Goal: Find specific page/section: Find specific page/section

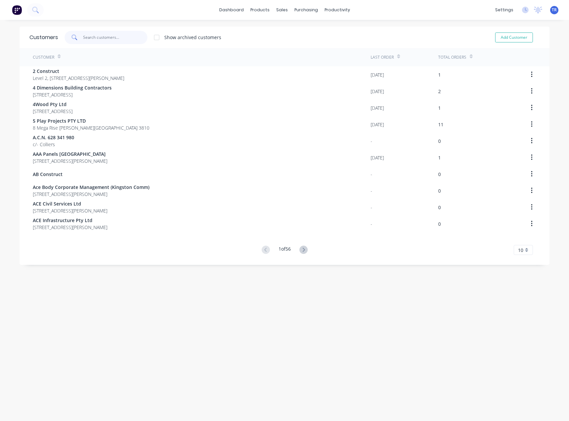
click at [101, 40] on input "text" at bounding box center [115, 37] width 65 height 13
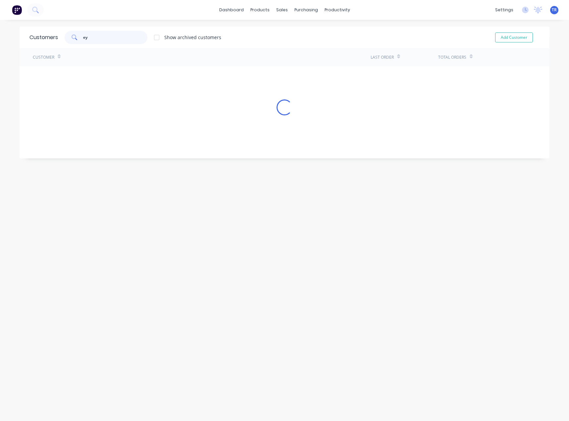
type input "e"
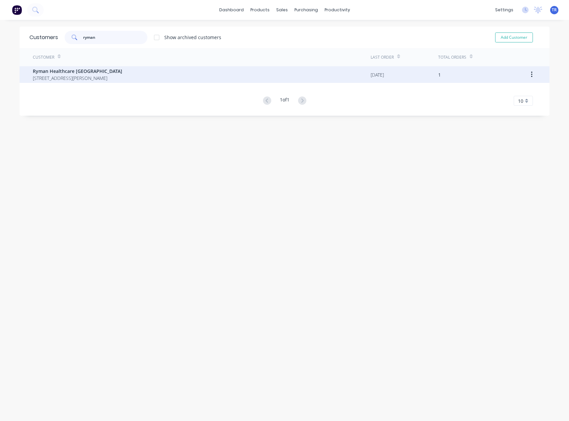
type input "ryman"
click at [133, 68] on div "Ryman Healthcare [GEOGRAPHIC_DATA][STREET_ADDRESS][PERSON_NAME]" at bounding box center [202, 74] width 338 height 17
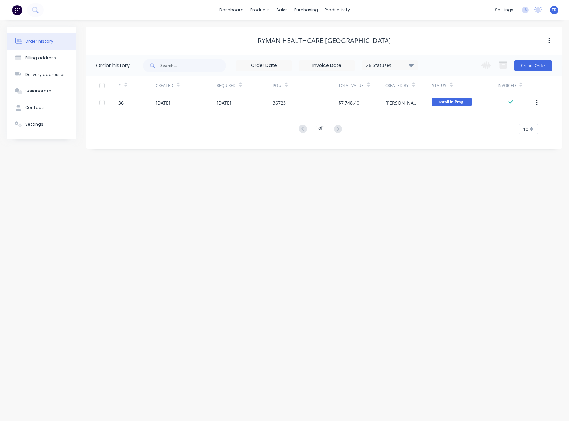
click at [219, 111] on div "# Created Required PO # Total Value Created By Status Invoiced 36 [DATE] [DATE]…" at bounding box center [320, 105] width 469 height 58
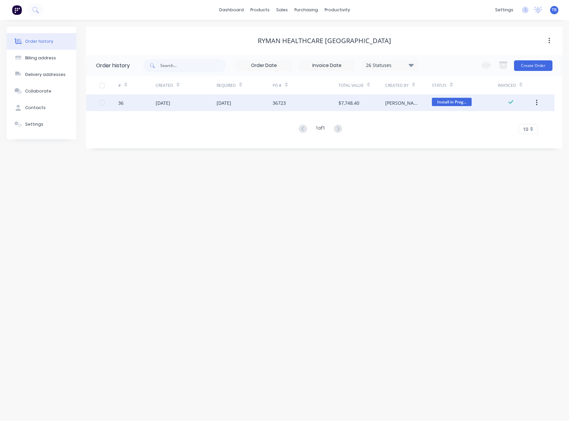
click at [219, 104] on div "[DATE]" at bounding box center [224, 102] width 15 height 7
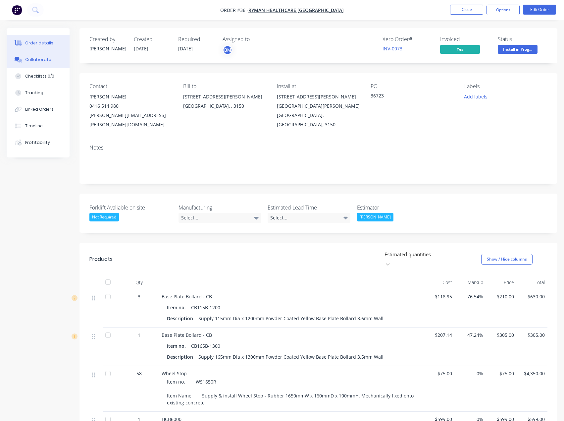
click at [28, 64] on button "Collaborate" at bounding box center [38, 59] width 63 height 17
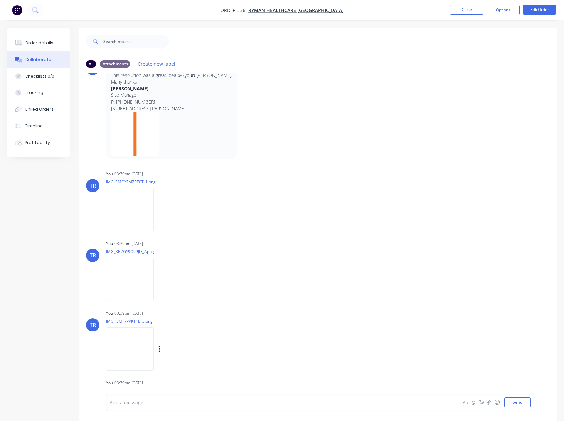
scroll to position [293, 0]
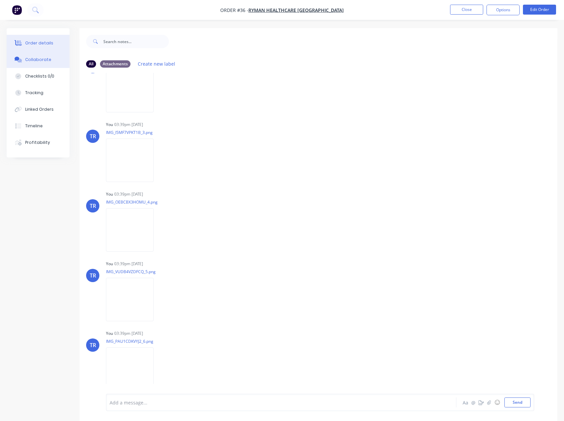
click at [35, 50] on button "Order details" at bounding box center [38, 43] width 63 height 17
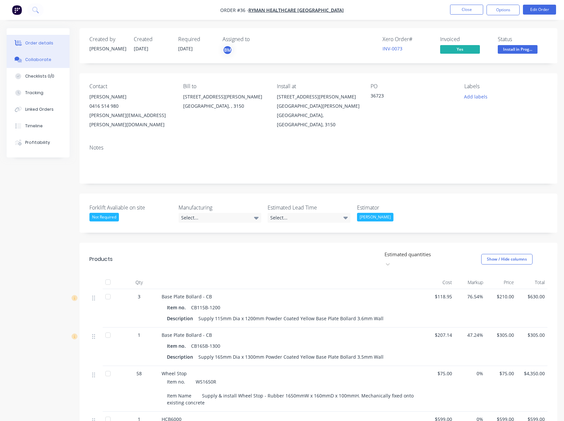
click at [56, 66] on button "Collaborate" at bounding box center [38, 59] width 63 height 17
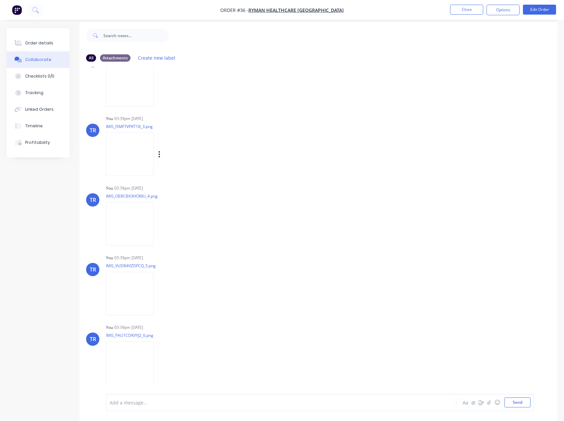
scroll to position [10, 0]
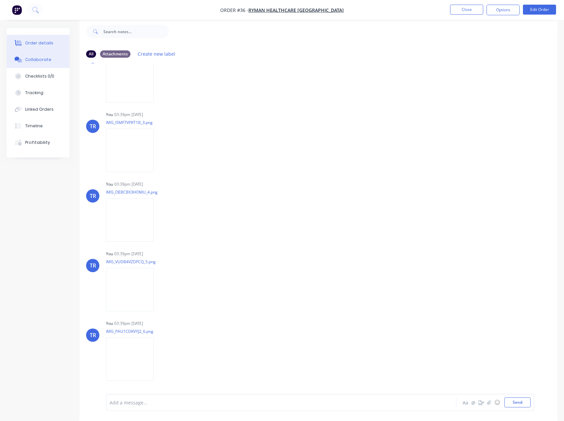
click at [45, 42] on div "Order details" at bounding box center [39, 43] width 28 height 6
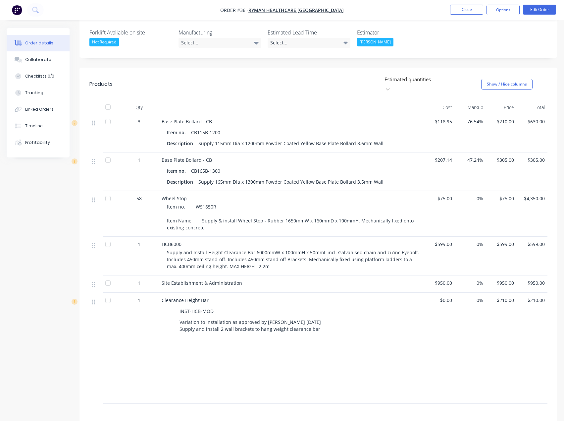
scroll to position [176, 0]
click at [472, 8] on button "Close" at bounding box center [466, 10] width 33 height 10
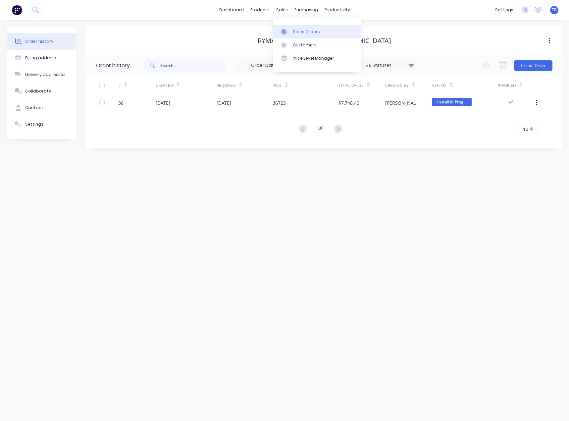
click at [285, 27] on link "Sales Orders" at bounding box center [317, 31] width 88 height 13
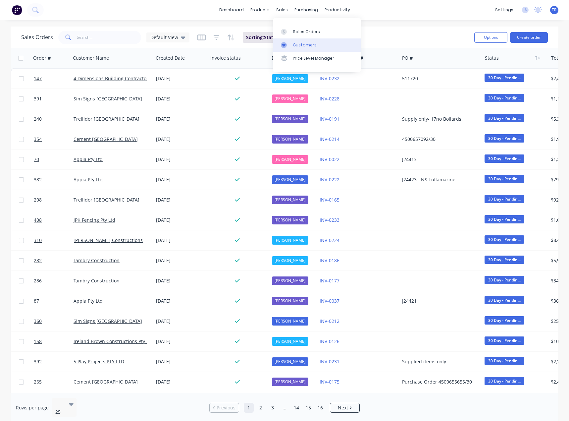
click at [294, 43] on div "Customers" at bounding box center [305, 45] width 24 height 6
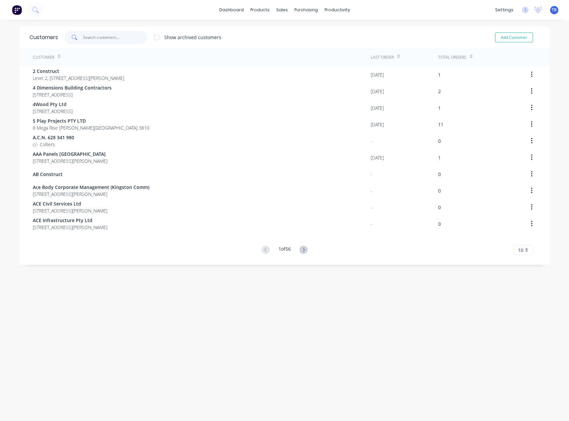
click at [117, 42] on input "text" at bounding box center [115, 37] width 65 height 13
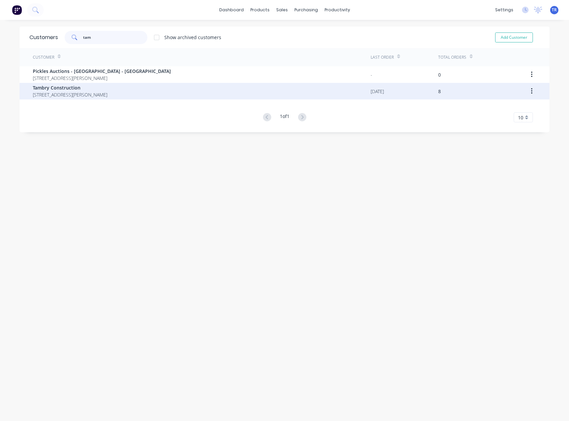
type input "tam"
click at [177, 93] on div "Tambry Construction [STREET_ADDRESS][PERSON_NAME]" at bounding box center [202, 91] width 338 height 17
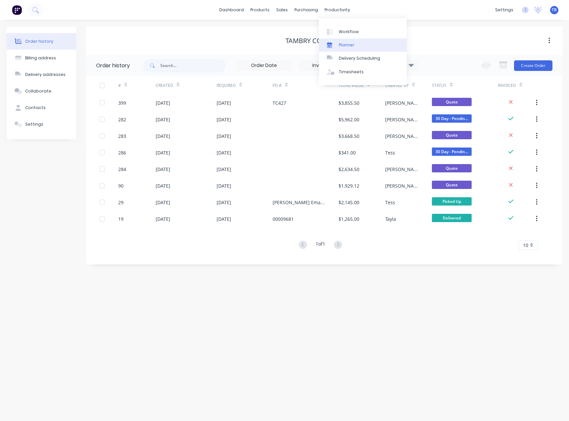
click at [345, 40] on link "Planner" at bounding box center [363, 44] width 88 height 13
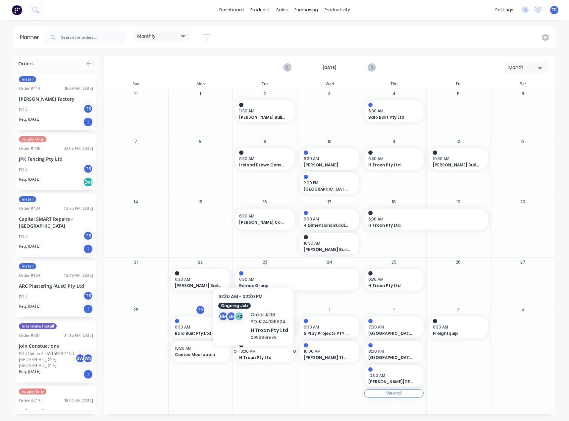
click at [252, 356] on span "H Troon Pty Ltd" at bounding box center [262, 358] width 46 height 6
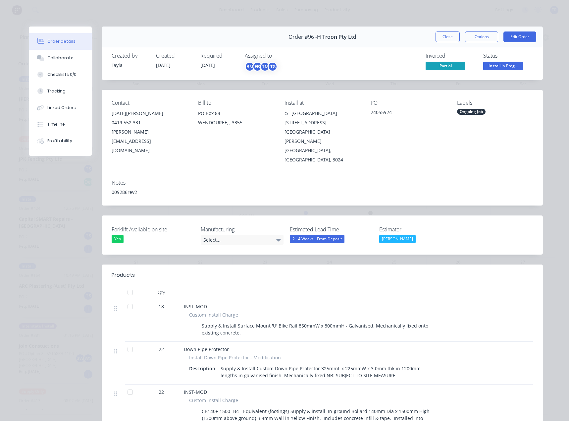
drag, startPoint x: 444, startPoint y: 40, endPoint x: 384, endPoint y: 133, distance: 110.8
click at [444, 40] on button "Close" at bounding box center [448, 36] width 24 height 11
